Goal: Task Accomplishment & Management: Manage account settings

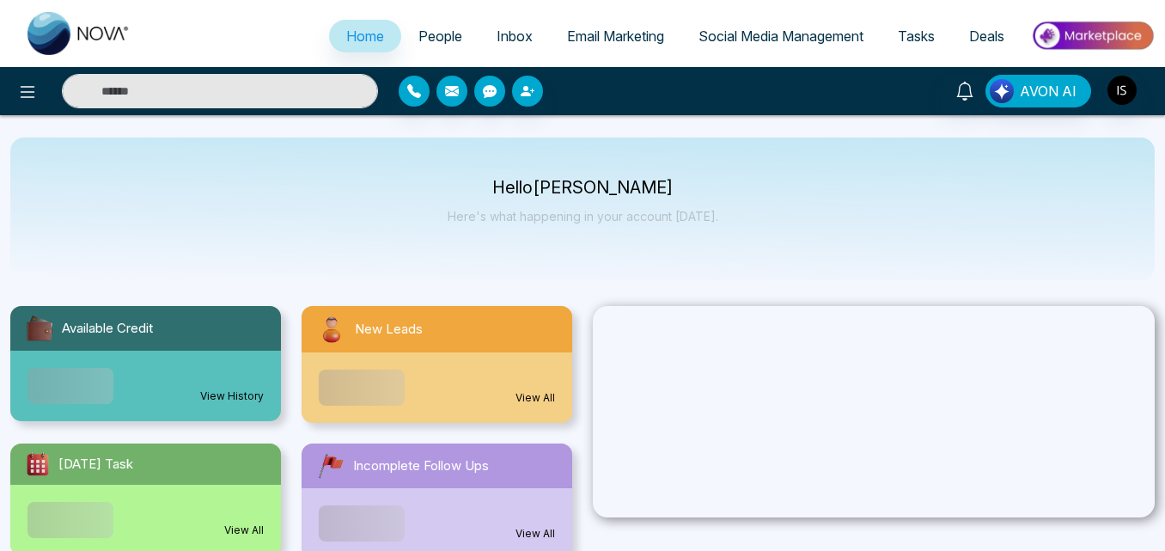
select select "*"
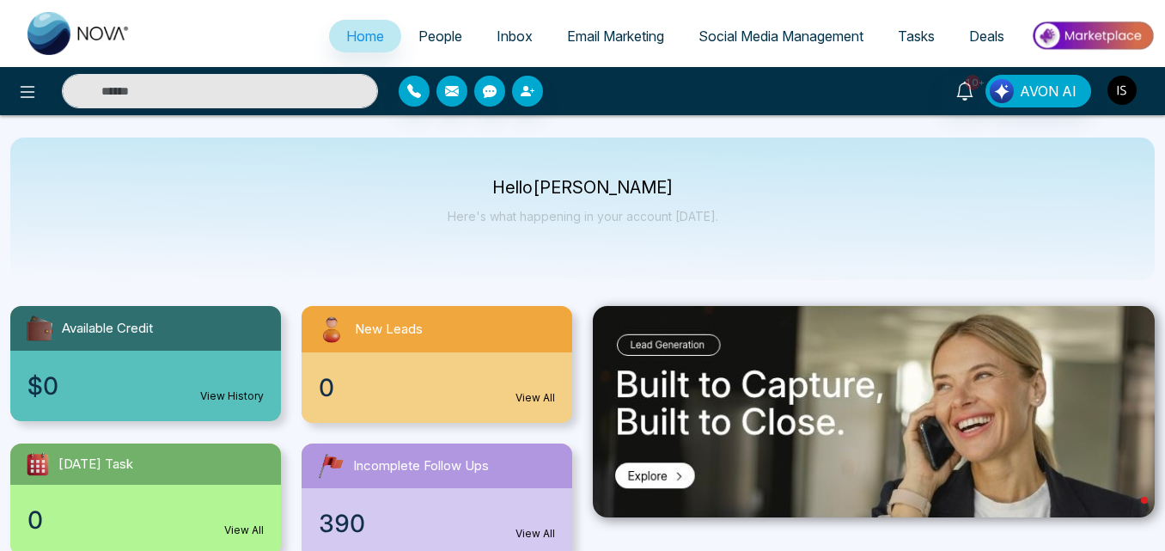
click at [1119, 101] on img "button" at bounding box center [1122, 90] width 29 height 29
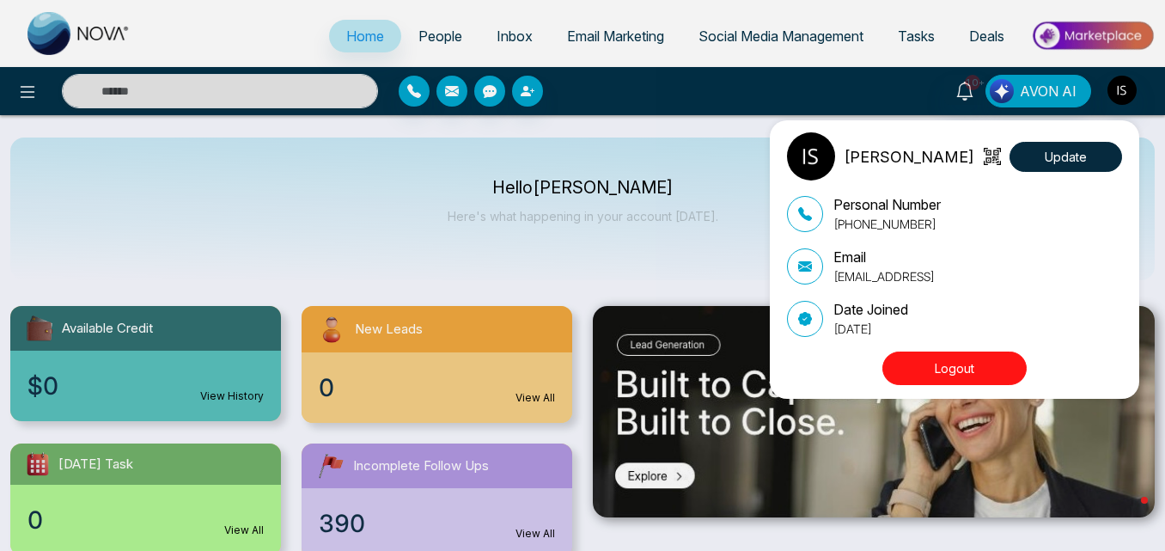
click at [968, 361] on button "Logout" at bounding box center [954, 368] width 144 height 34
